Goal: Transaction & Acquisition: Purchase product/service

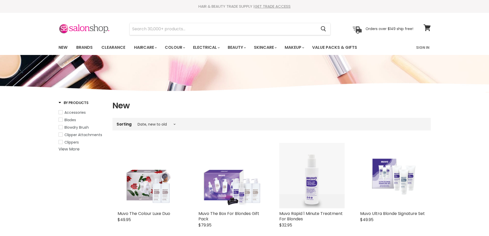
select select "created-descending"
click at [392, 175] on img "Main content" at bounding box center [392, 175] width 65 height 47
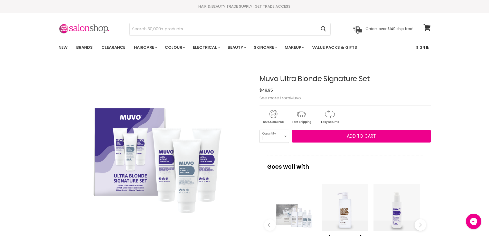
click at [420, 48] on link "Sign In" at bounding box center [422, 47] width 19 height 11
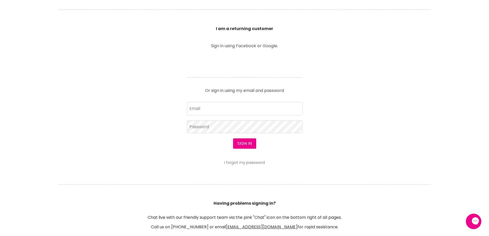
scroll to position [180, 0]
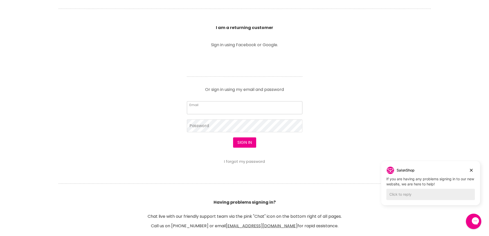
click at [213, 109] on input "Email" at bounding box center [244, 107] width 115 height 13
type input "leroyspunk1@hotmail.com"
click at [238, 143] on button "Sign in" at bounding box center [244, 142] width 23 height 10
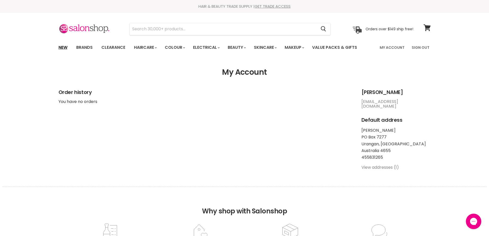
click at [59, 47] on link "New" at bounding box center [63, 47] width 17 height 11
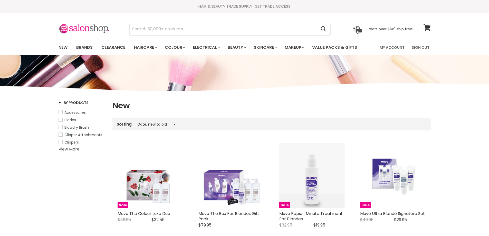
select select "created-descending"
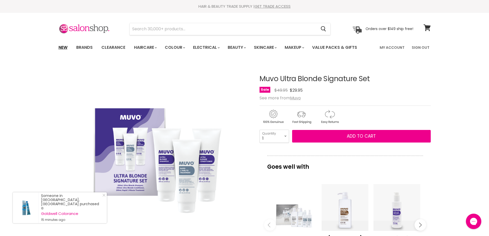
click at [64, 46] on link "New" at bounding box center [63, 47] width 17 height 11
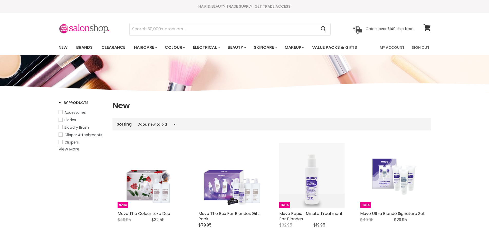
select select "created-descending"
click at [237, 213] on link "Muvo The Box For Blondes Gift Pack" at bounding box center [228, 215] width 61 height 11
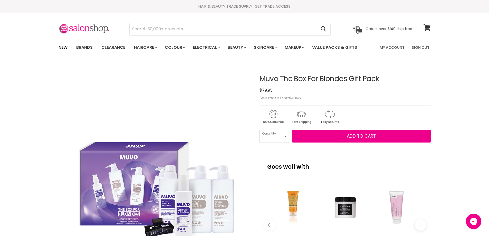
click at [62, 47] on link "New" at bounding box center [63, 47] width 17 height 11
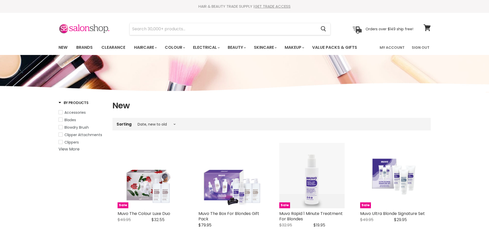
select select "created-descending"
click at [390, 216] on div "Original Price $49.95 Current Price $29.95" at bounding box center [392, 219] width 65 height 7
drag, startPoint x: 392, startPoint y: 211, endPoint x: 390, endPoint y: 208, distance: 3.6
click at [391, 211] on link "Muvo Ultra Blonde Signature Set" at bounding box center [392, 213] width 65 height 6
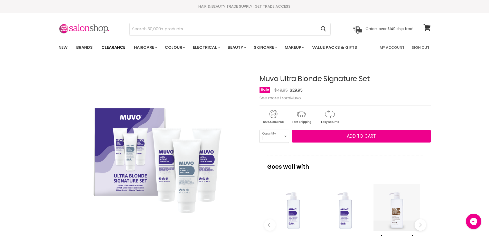
click at [102, 47] on link "Clearance" at bounding box center [113, 47] width 32 height 11
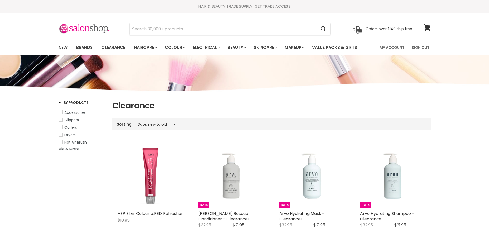
select select "created-descending"
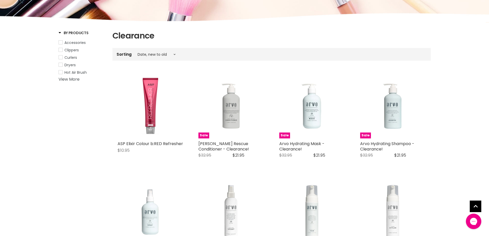
scroll to position [77, 0]
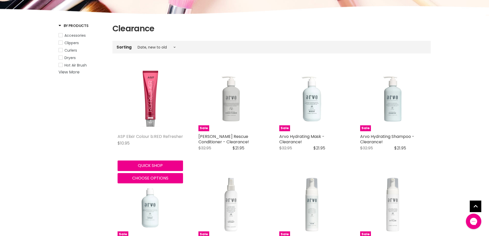
click at [138, 136] on link "ASP Elixir Colour b:RED Refresher" at bounding box center [149, 136] width 65 height 6
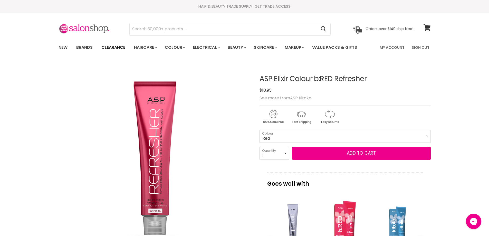
click at [111, 47] on link "Clearance" at bounding box center [113, 47] width 32 height 11
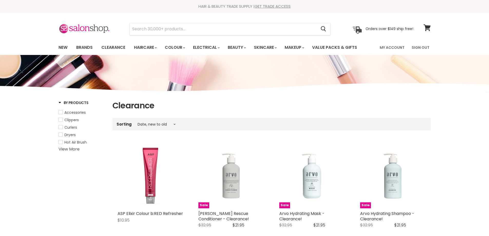
select select "created-descending"
